Goal: Obtain resource: Download file/media

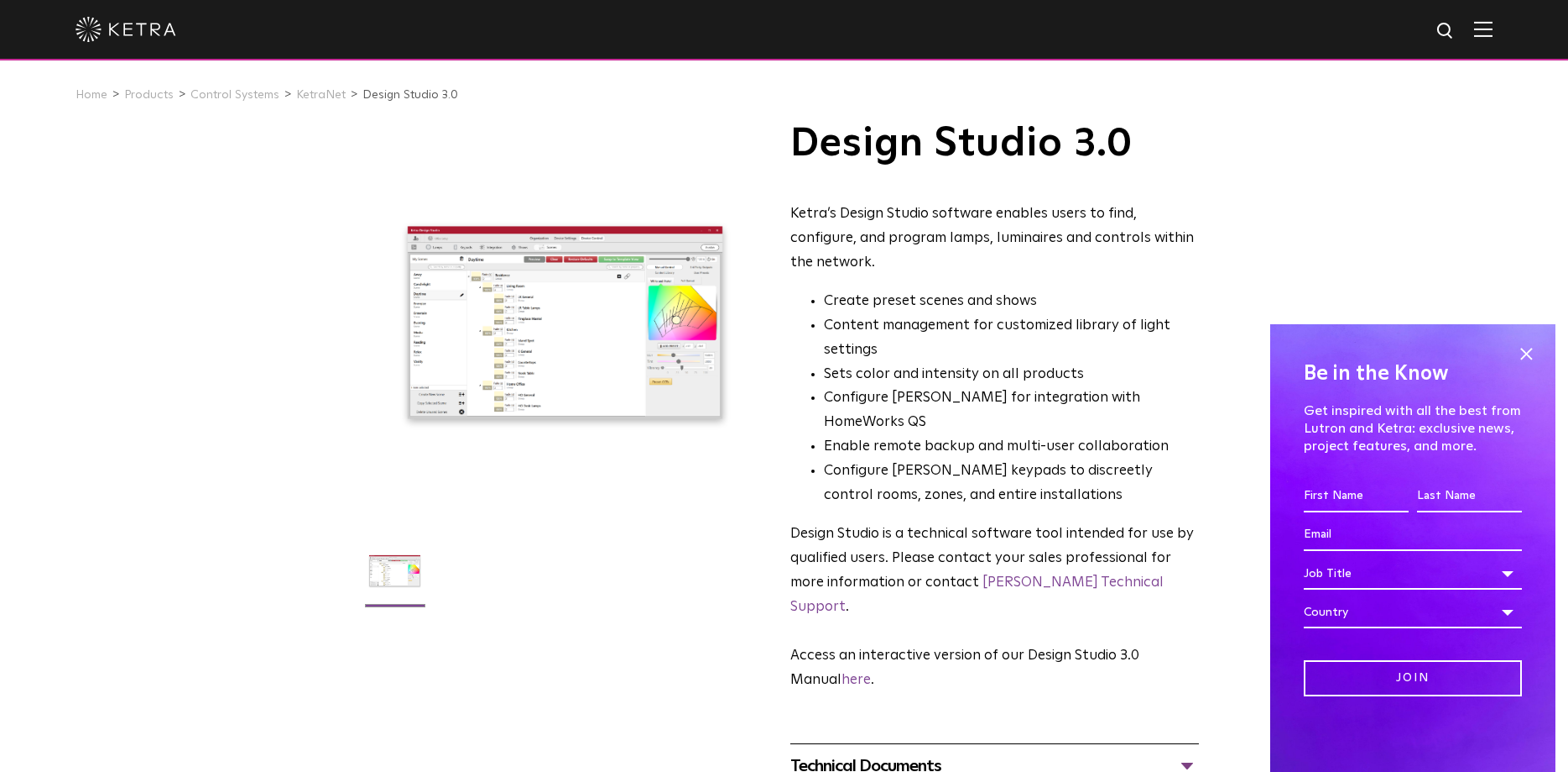
click at [994, 459] on li "Configure Ketra keypads to discreetly control rooms, zones, and entire installa…" at bounding box center [1011, 483] width 375 height 48
drag, startPoint x: 1173, startPoint y: 719, endPoint x: 1331, endPoint y: 631, distance: 180.9
click at [1174, 752] on div "Technical Documents" at bounding box center [995, 765] width 409 height 27
click at [1532, 342] on span at bounding box center [1526, 354] width 25 height 25
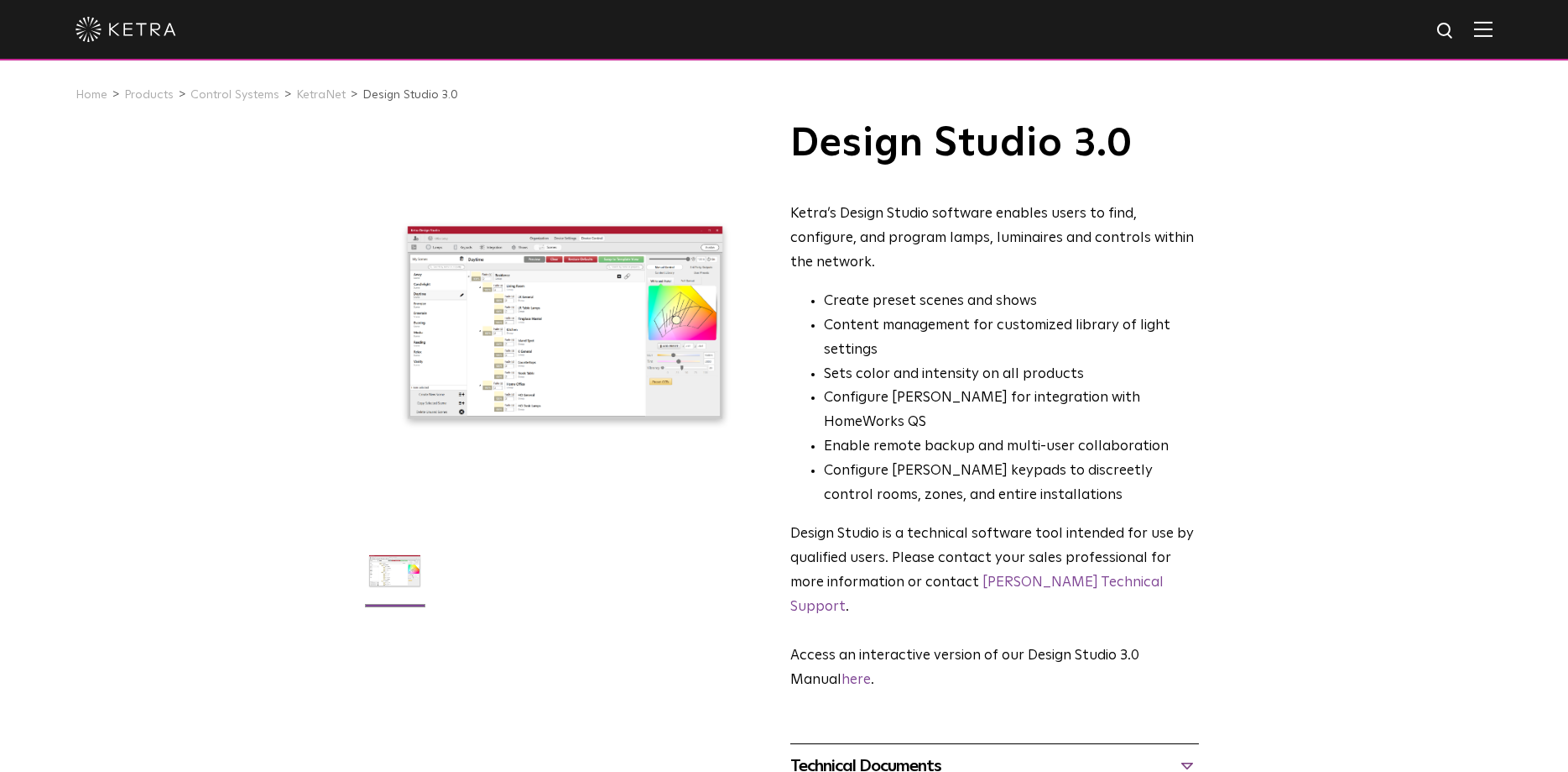
click at [537, 360] on div at bounding box center [564, 322] width 400 height 400
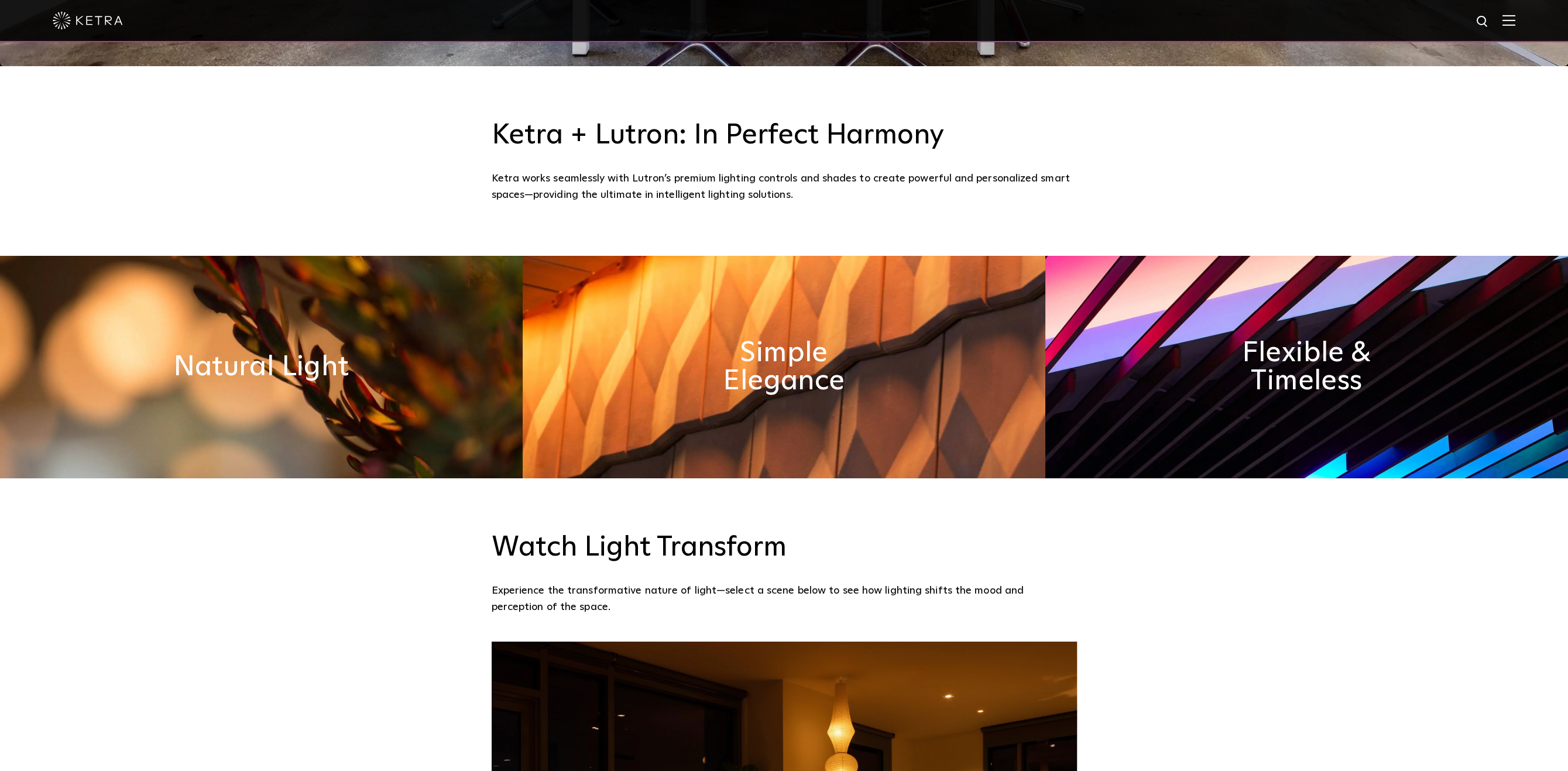
scroll to position [423, 0]
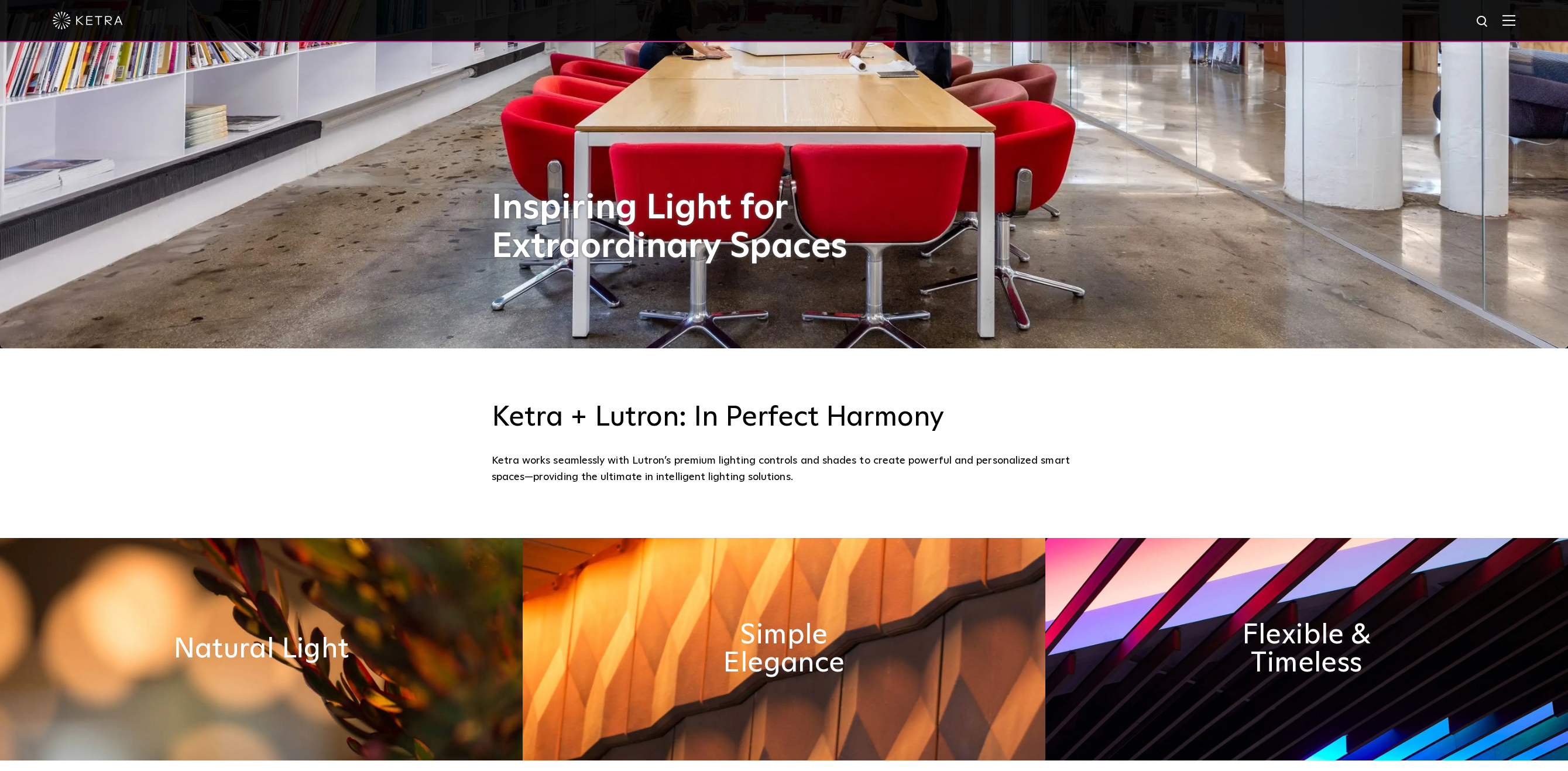
click at [1093, 19] on img at bounding box center [1508, 20] width 13 height 11
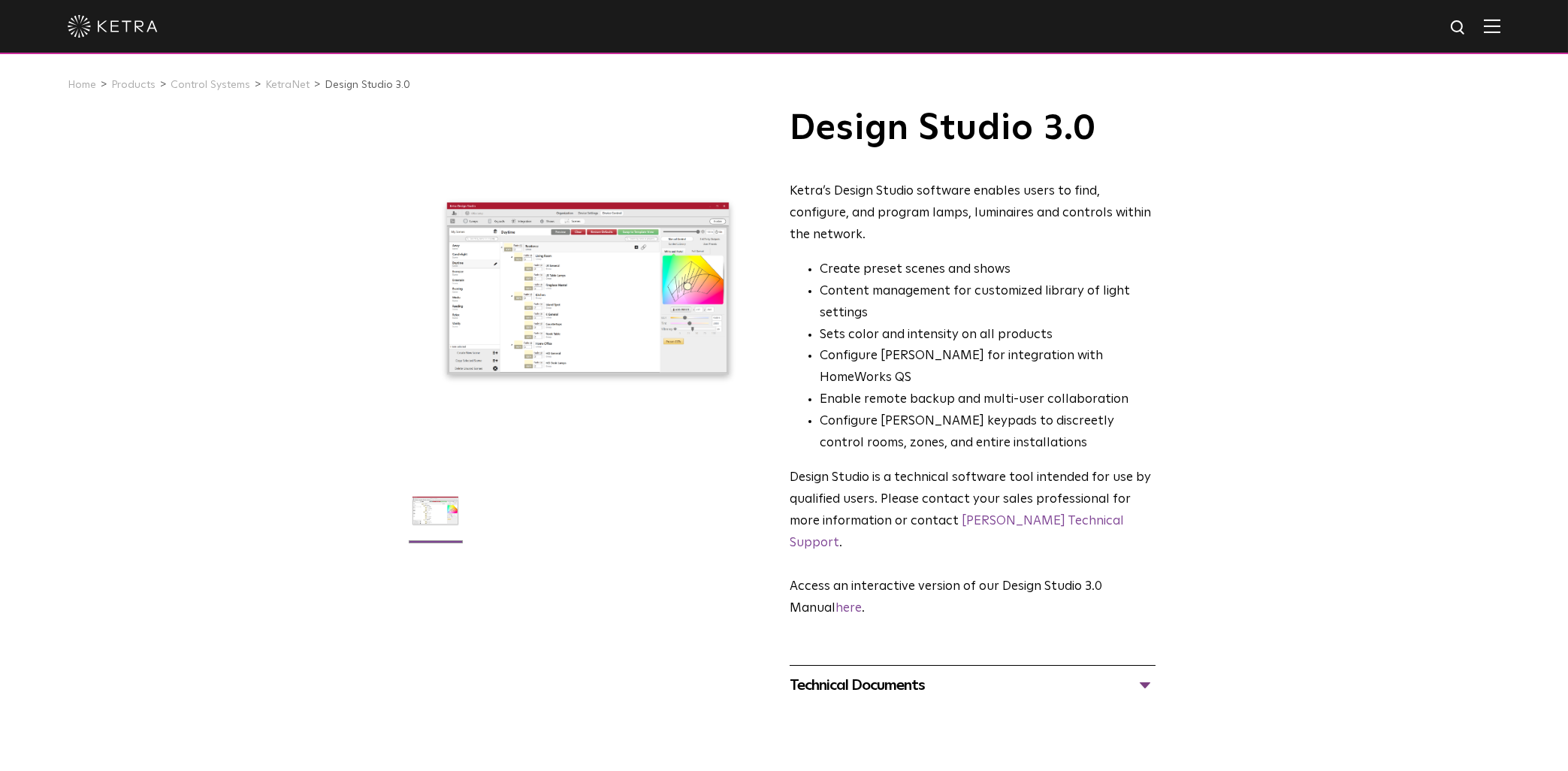
click at [1081, 311] on li "Content management for customized library of light settings" at bounding box center [987, 302] width 336 height 43
click at [993, 515] on link "[PERSON_NAME] Technical Support" at bounding box center [956, 532] width 334 height 35
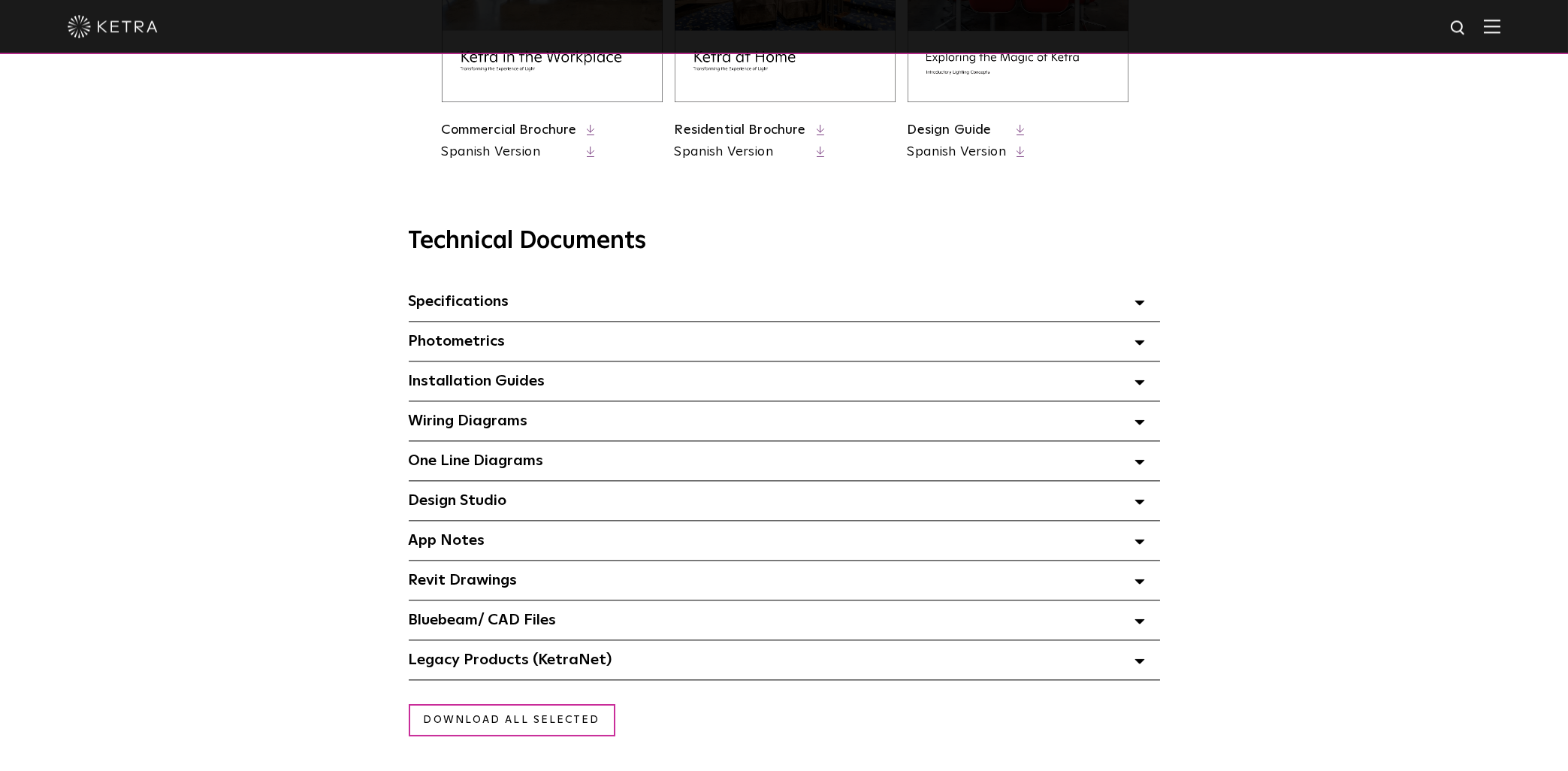
scroll to position [939, 0]
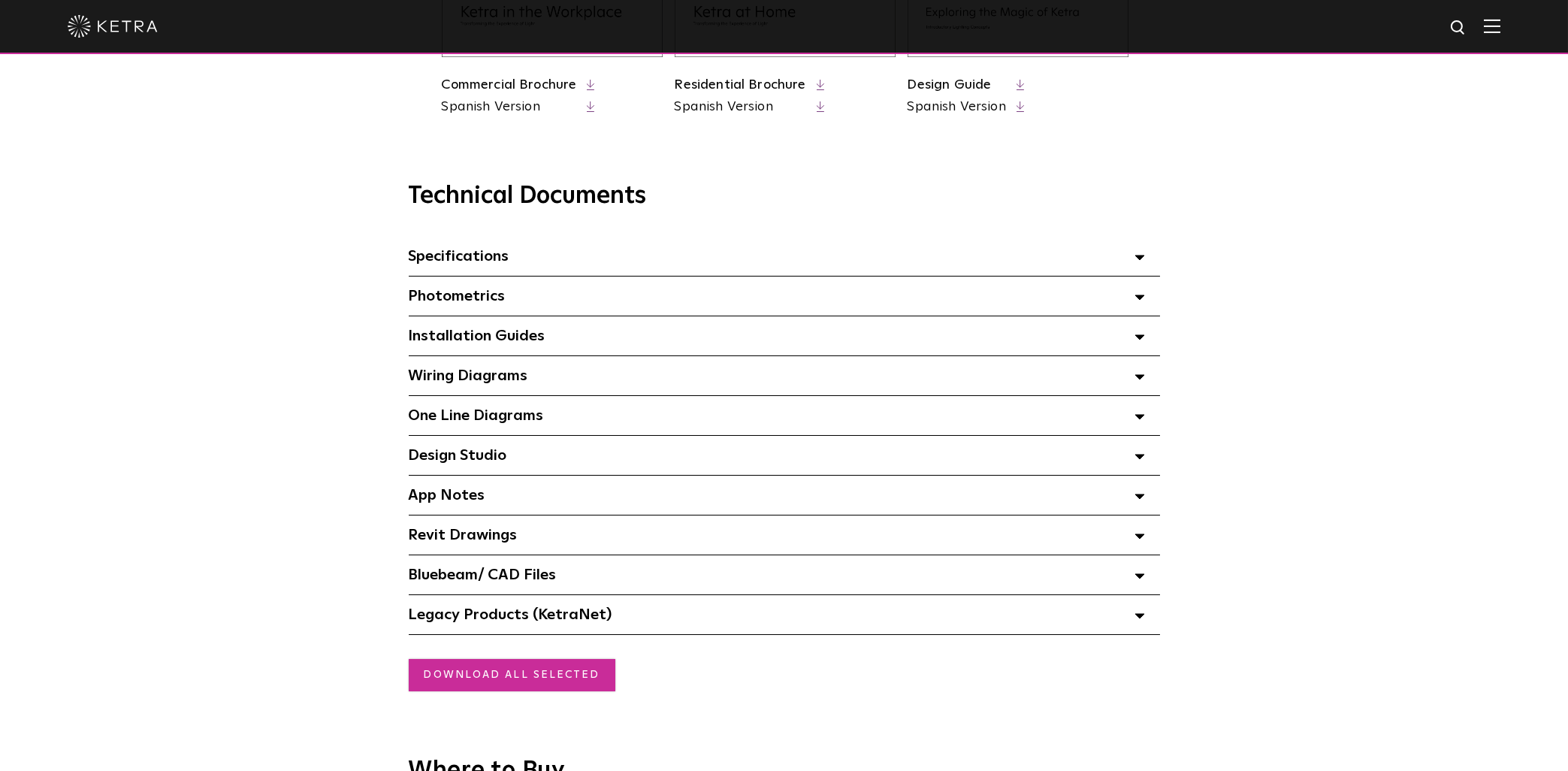
click at [499, 688] on link "Download all selected" at bounding box center [511, 675] width 207 height 32
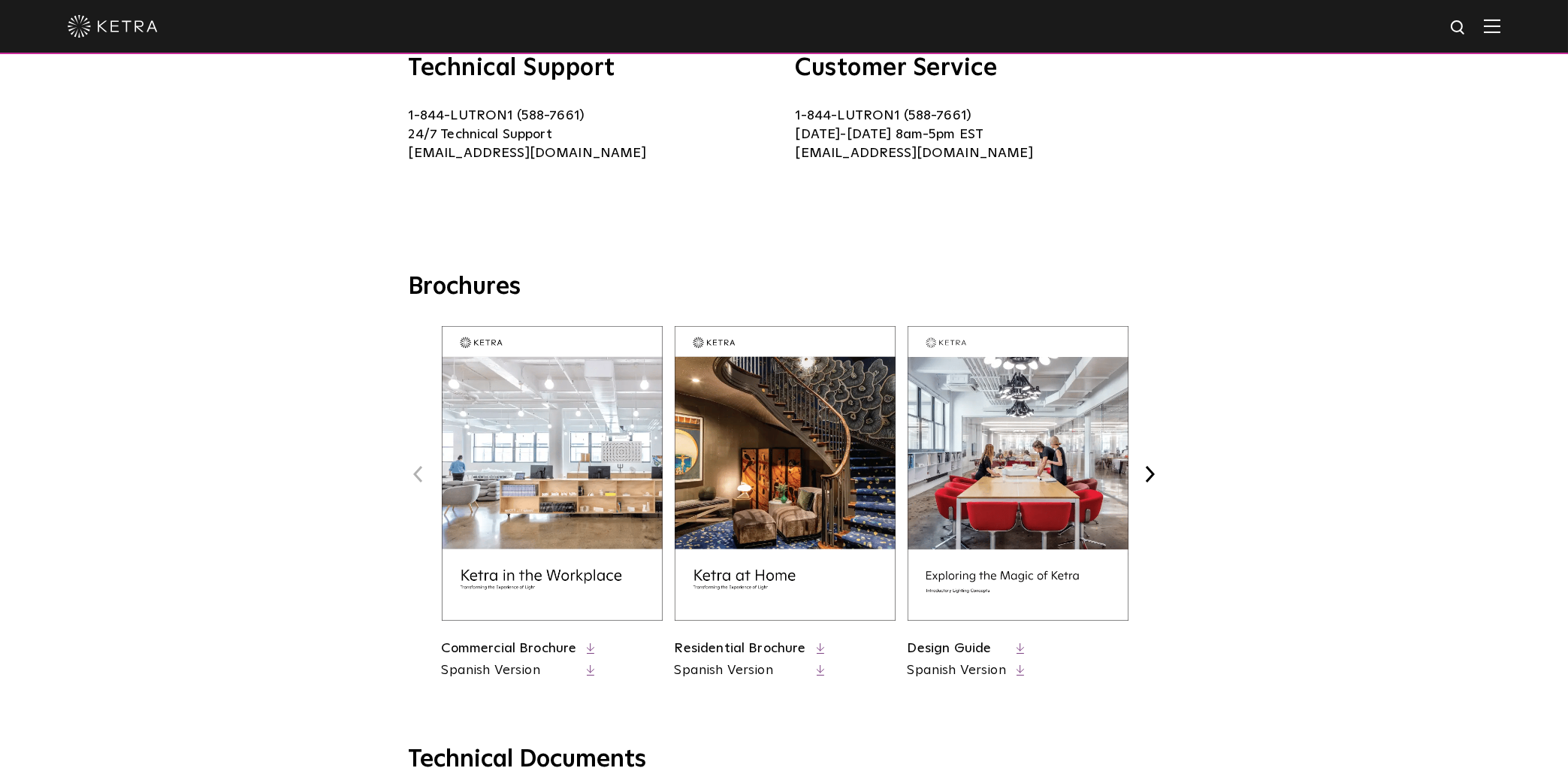
scroll to position [0, 0]
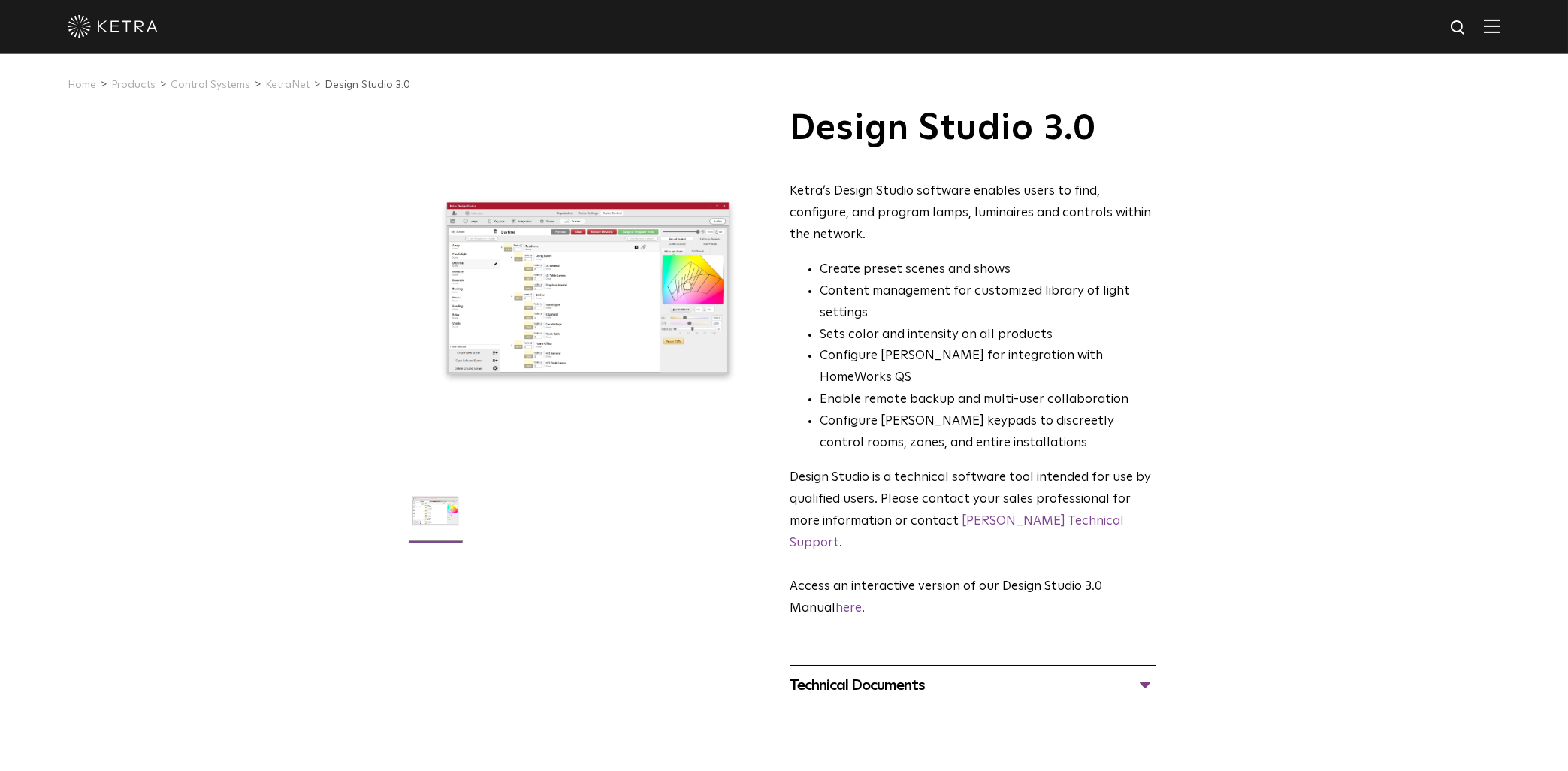
click at [1486, 26] on img at bounding box center [1491, 26] width 16 height 14
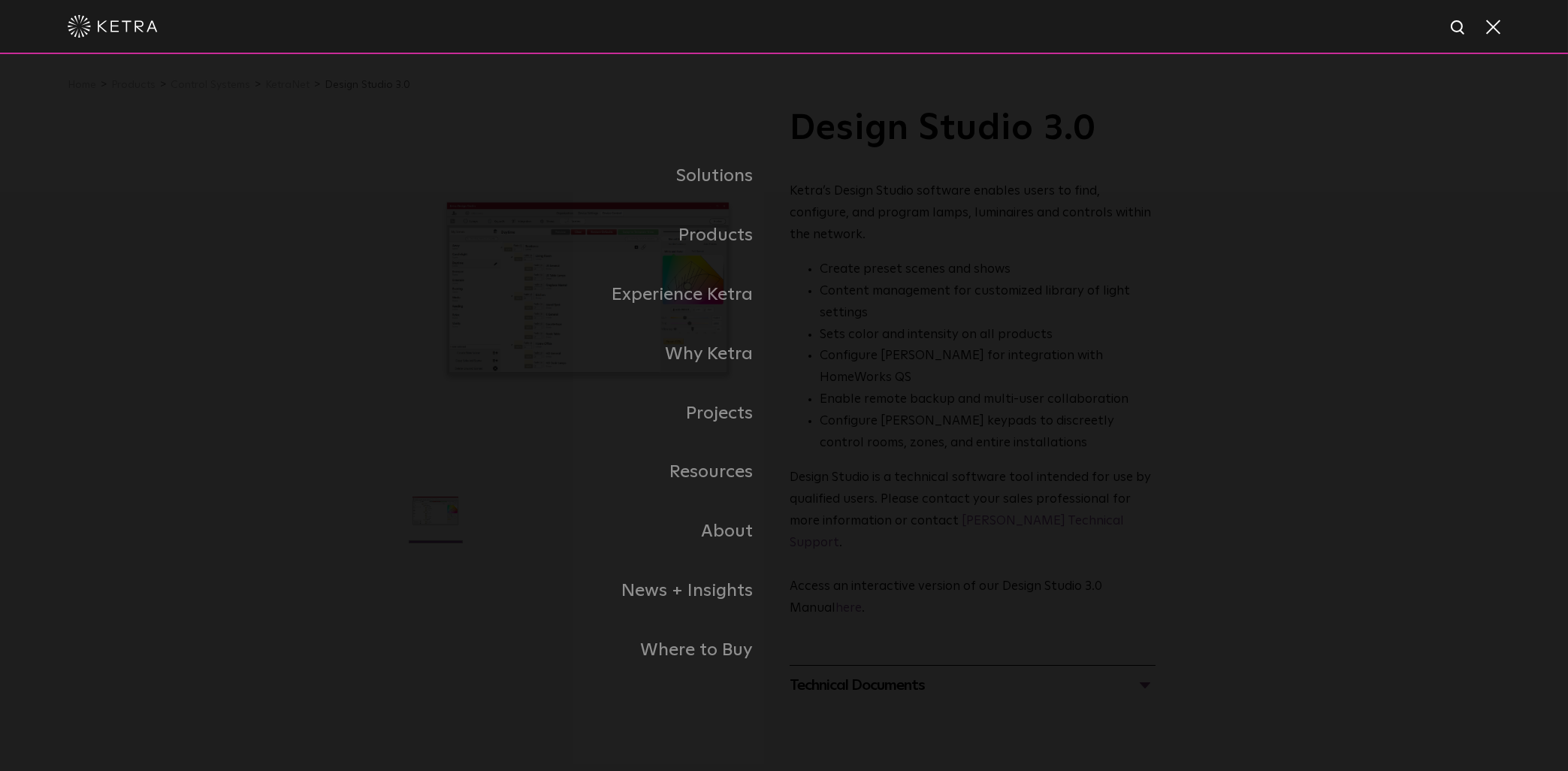
click at [1217, 505] on div "Solutions Commercial Residential Products Commercial Products Residential Produ…" at bounding box center [784, 414] width 1568 height 718
